Goal: Download file/media

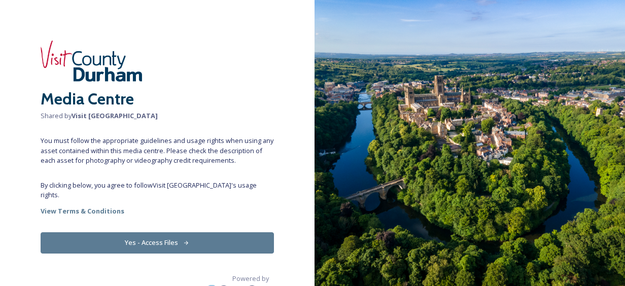
click at [142, 236] on button "Yes - Access Files" at bounding box center [158, 243] width 234 height 21
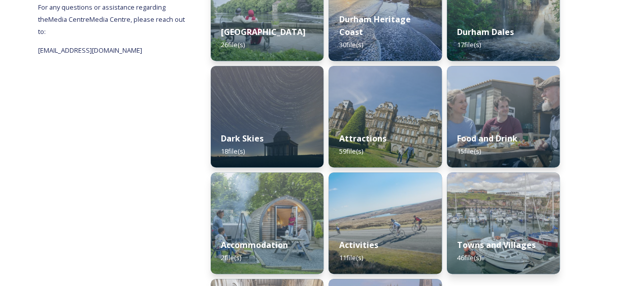
scroll to position [254, 0]
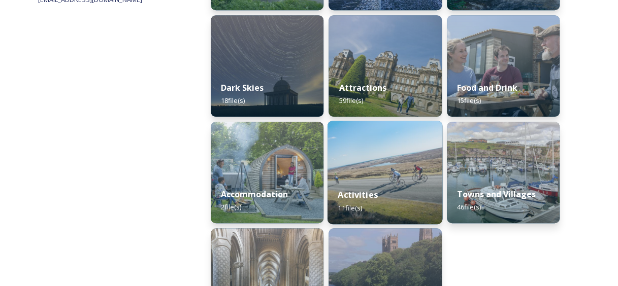
click at [354, 167] on img at bounding box center [384, 173] width 115 height 104
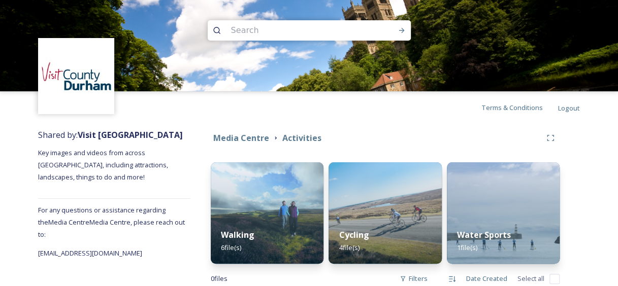
scroll to position [25, 0]
